Goal: Information Seeking & Learning: Learn about a topic

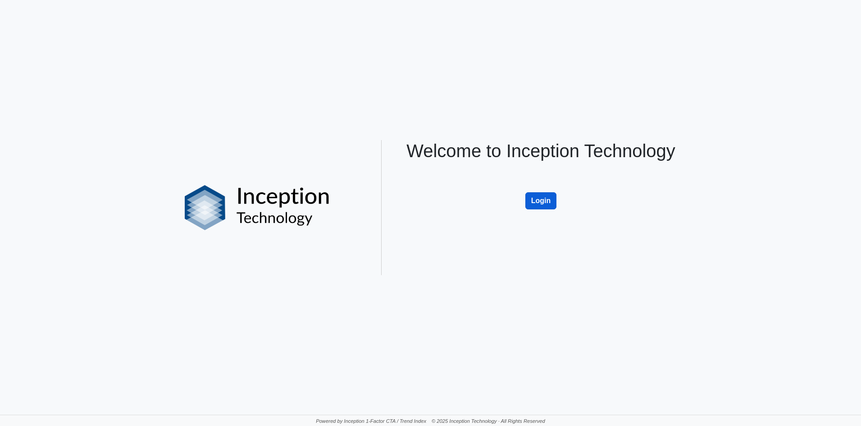
click at [539, 208] on button "Login" at bounding box center [541, 200] width 32 height 17
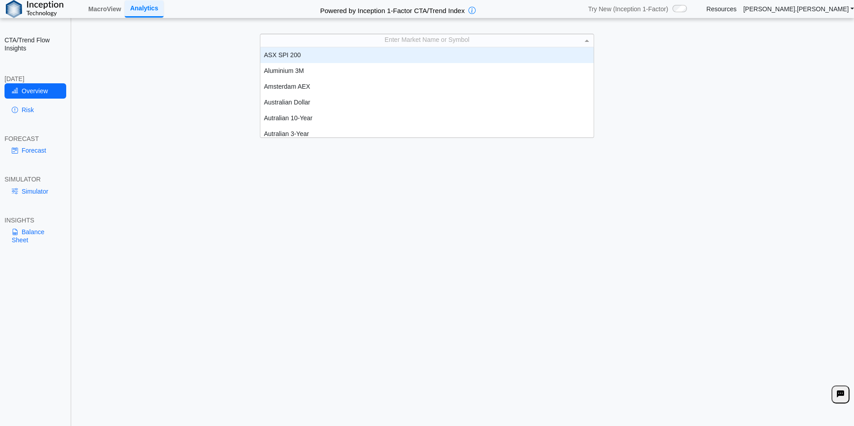
click at [402, 36] on div "Enter Market Name or Symbol" at bounding box center [426, 40] width 333 height 13
type input "***"
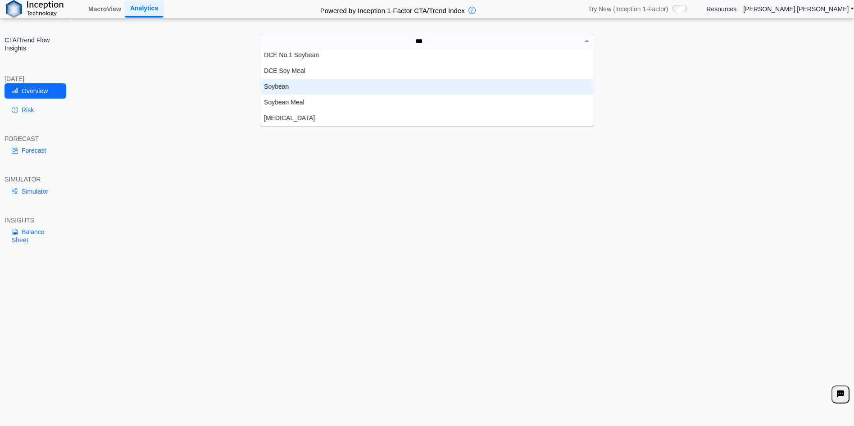
click at [282, 89] on div "Soybean" at bounding box center [426, 87] width 333 height 16
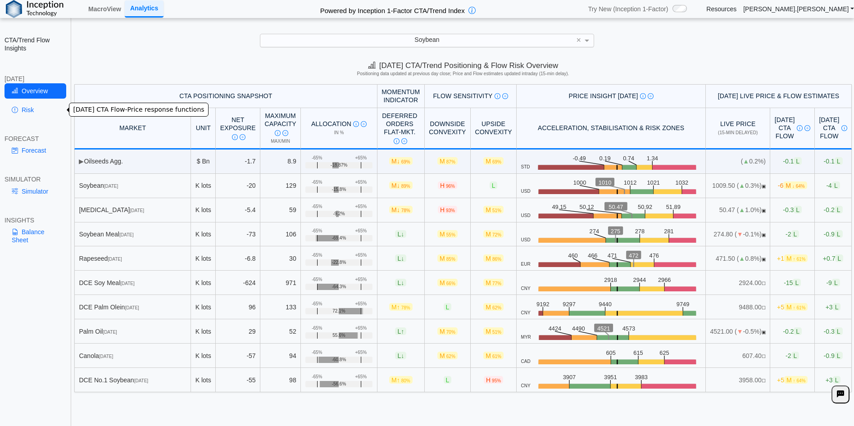
click at [23, 108] on link "Risk" at bounding box center [36, 109] width 62 height 15
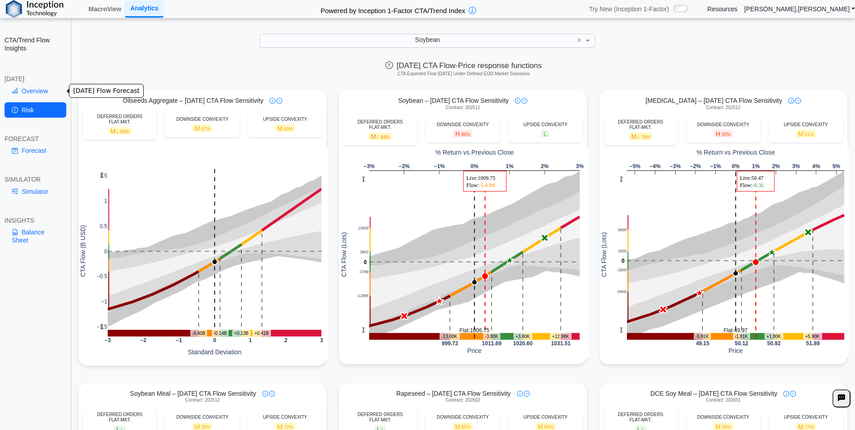
click at [44, 88] on link "Overview" at bounding box center [36, 90] width 62 height 15
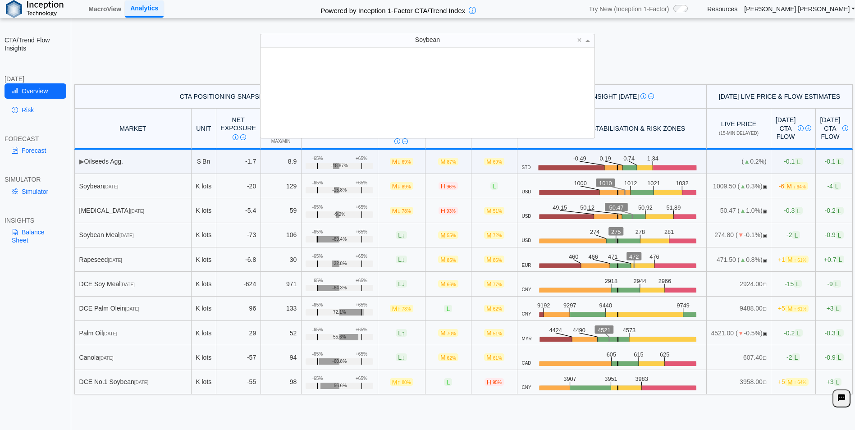
click at [443, 41] on div "Soybean" at bounding box center [427, 40] width 334 height 13
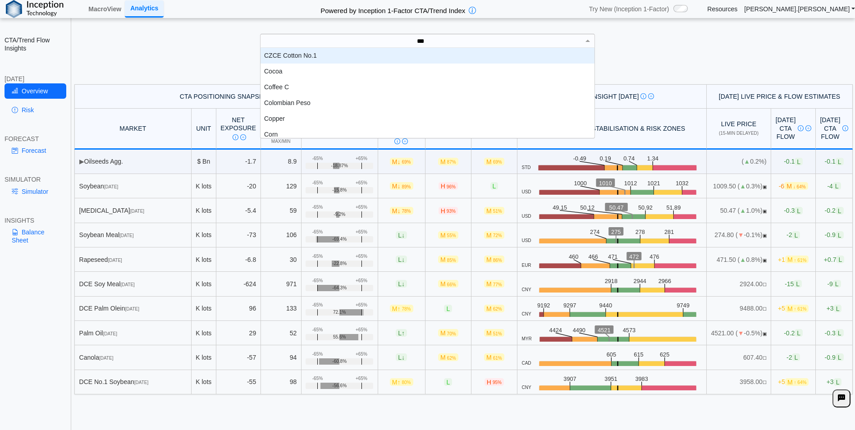
scroll to position [25, 327]
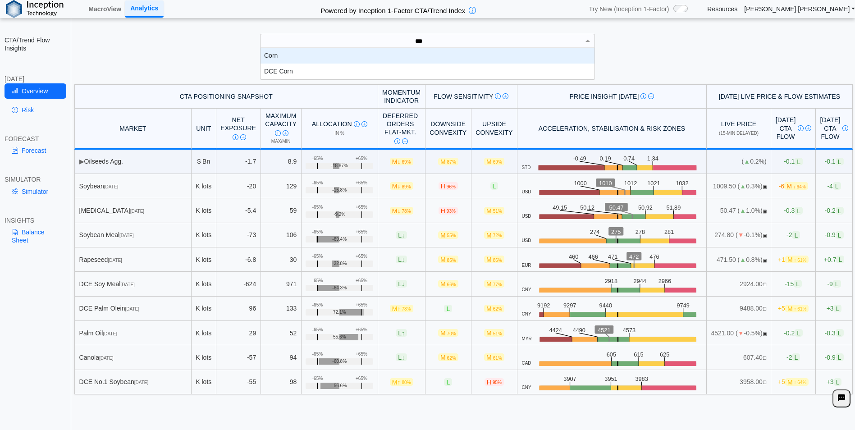
type input "****"
click at [271, 54] on div "Corn" at bounding box center [427, 56] width 334 height 16
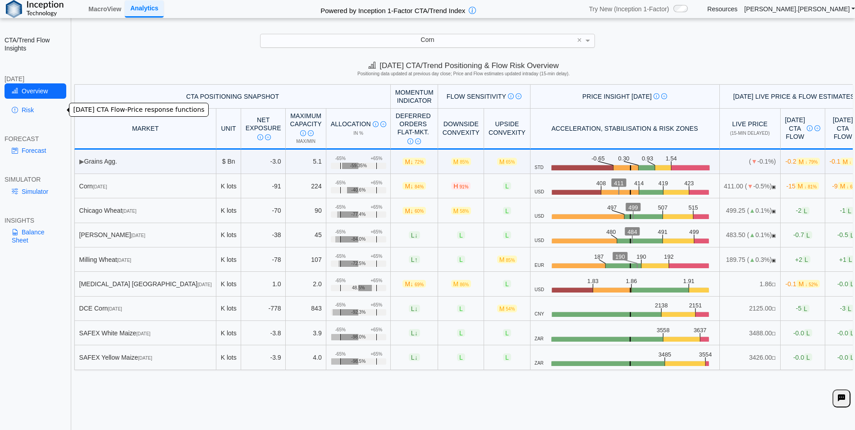
click at [23, 106] on link "Risk" at bounding box center [36, 109] width 62 height 15
